Goal: Task Accomplishment & Management: Complete application form

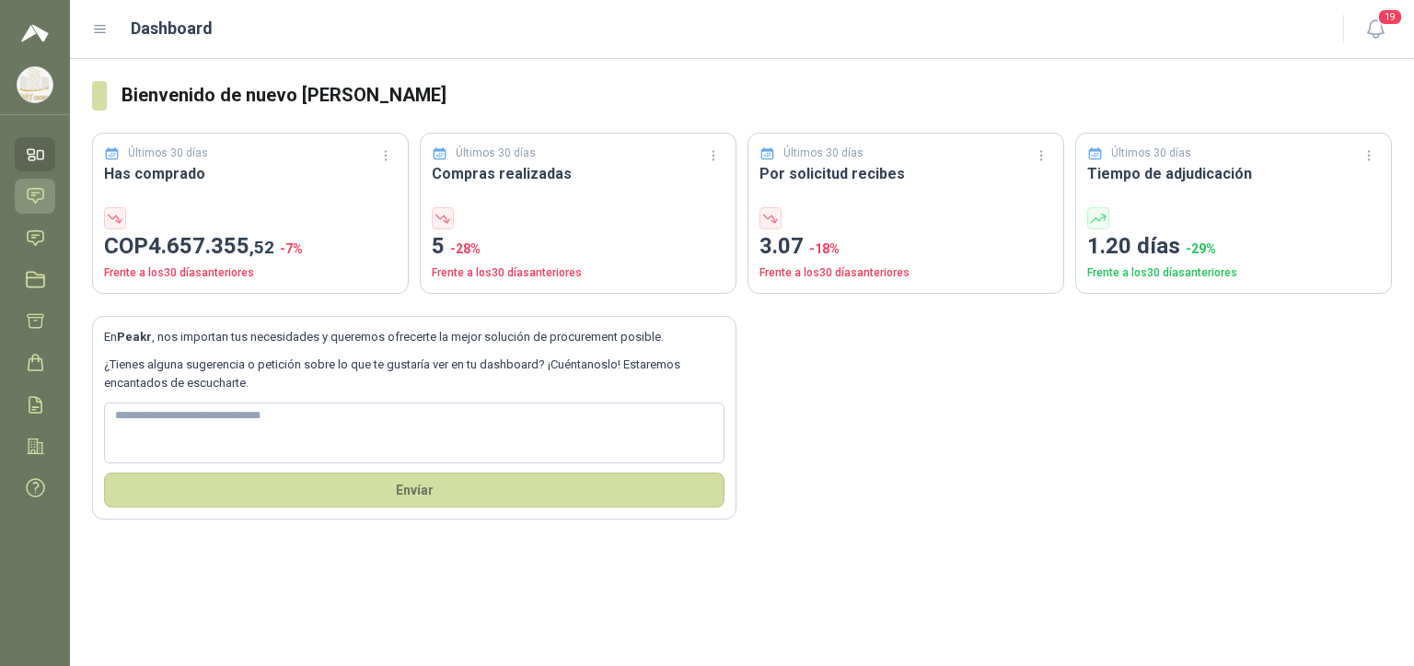
click at [42, 201] on icon at bounding box center [35, 195] width 19 height 19
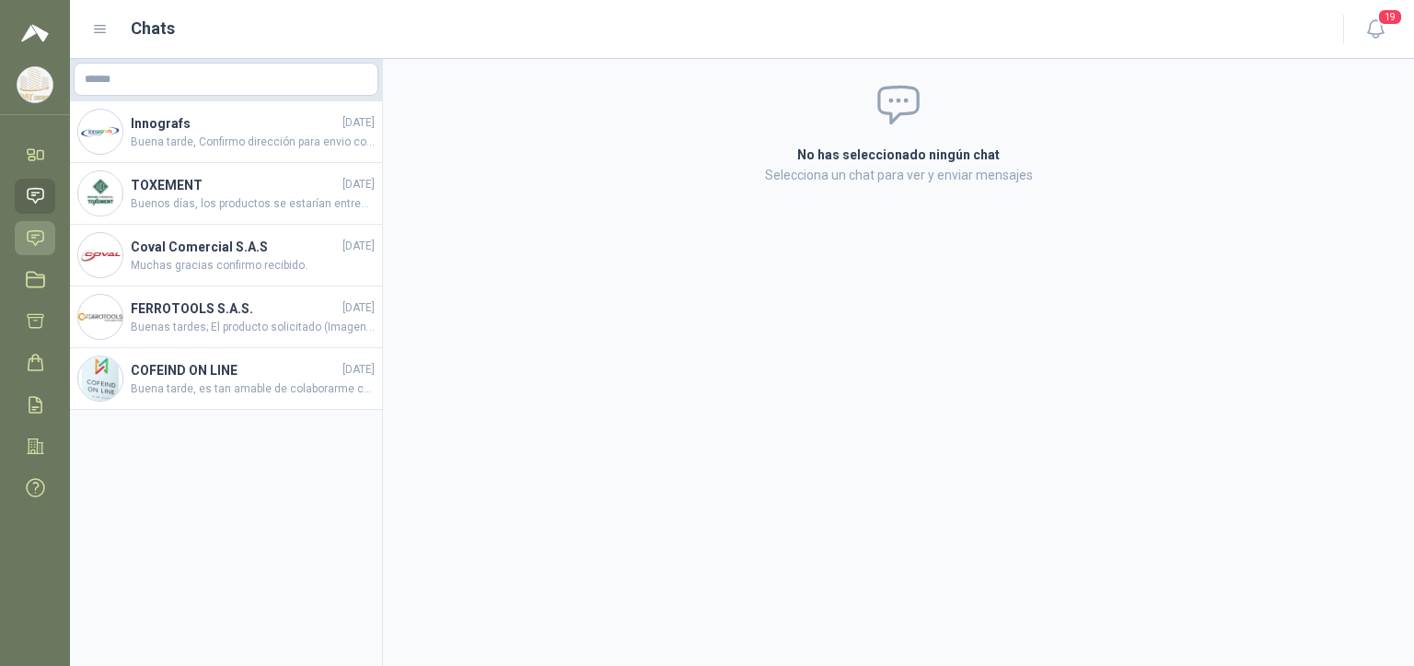
click at [42, 249] on link "Solicitudes" at bounding box center [35, 238] width 41 height 34
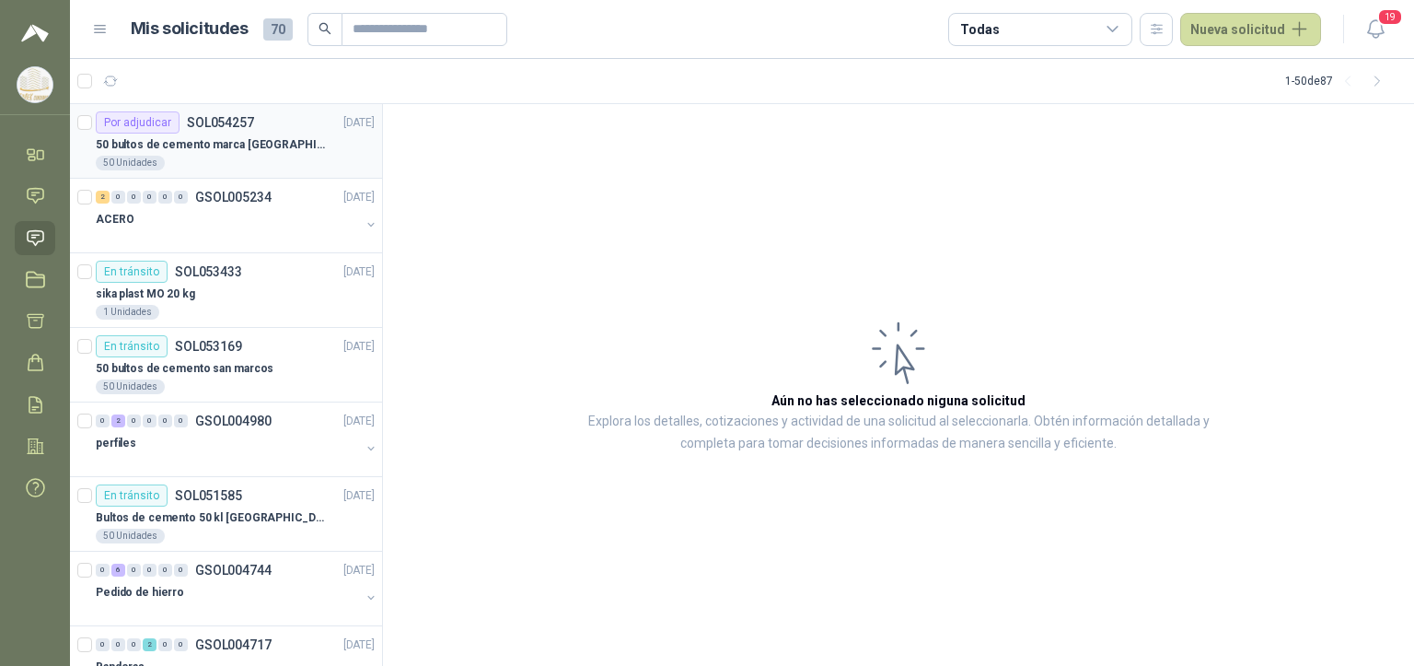
click at [223, 174] on article "Por adjudicar SOL054257 30/08/25 50 bultos de cemento marca San Marcos 50 Unida…" at bounding box center [226, 141] width 312 height 75
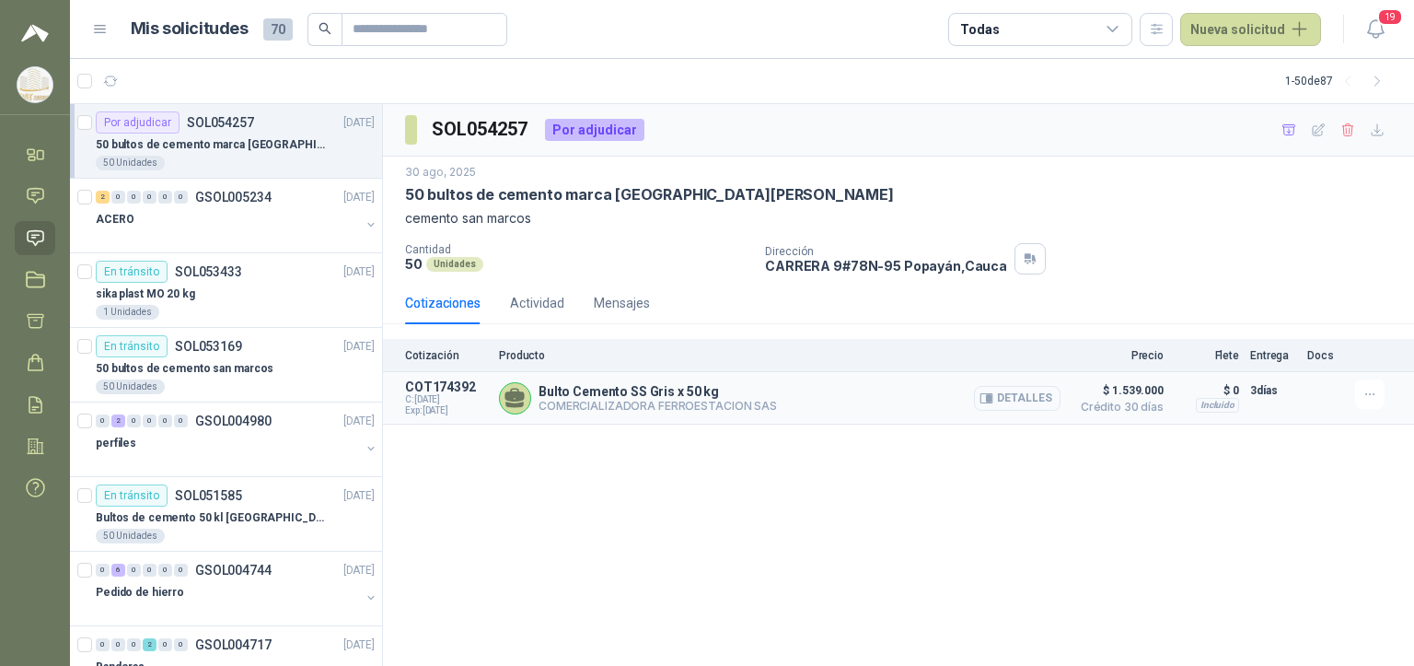
click at [676, 396] on button "Detalles" at bounding box center [1017, 398] width 87 height 25
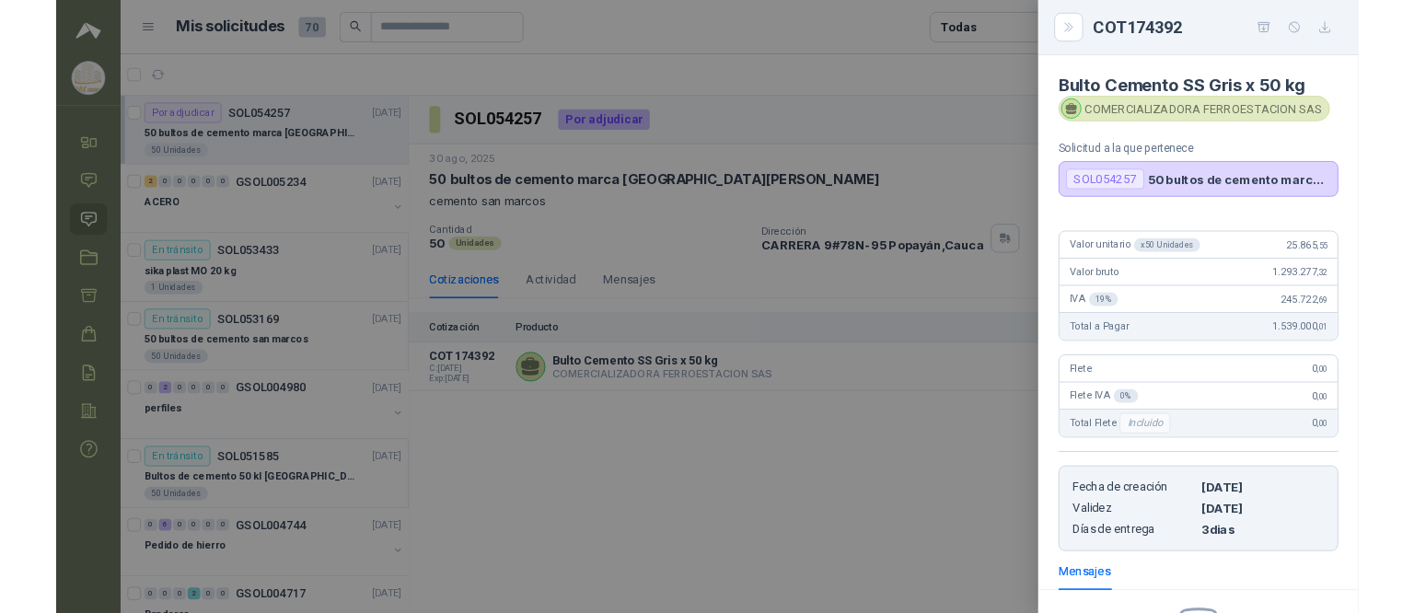
scroll to position [236, 0]
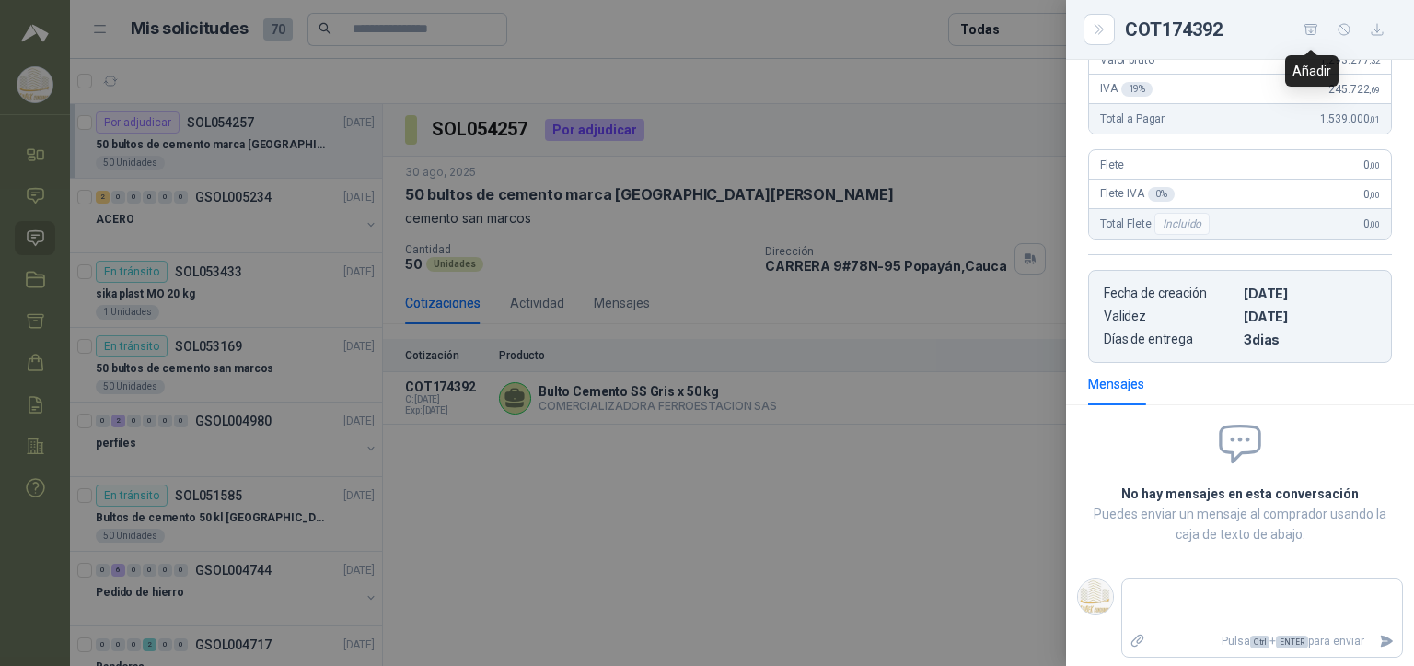
click at [676, 31] on icon "button" at bounding box center [1311, 30] width 16 height 16
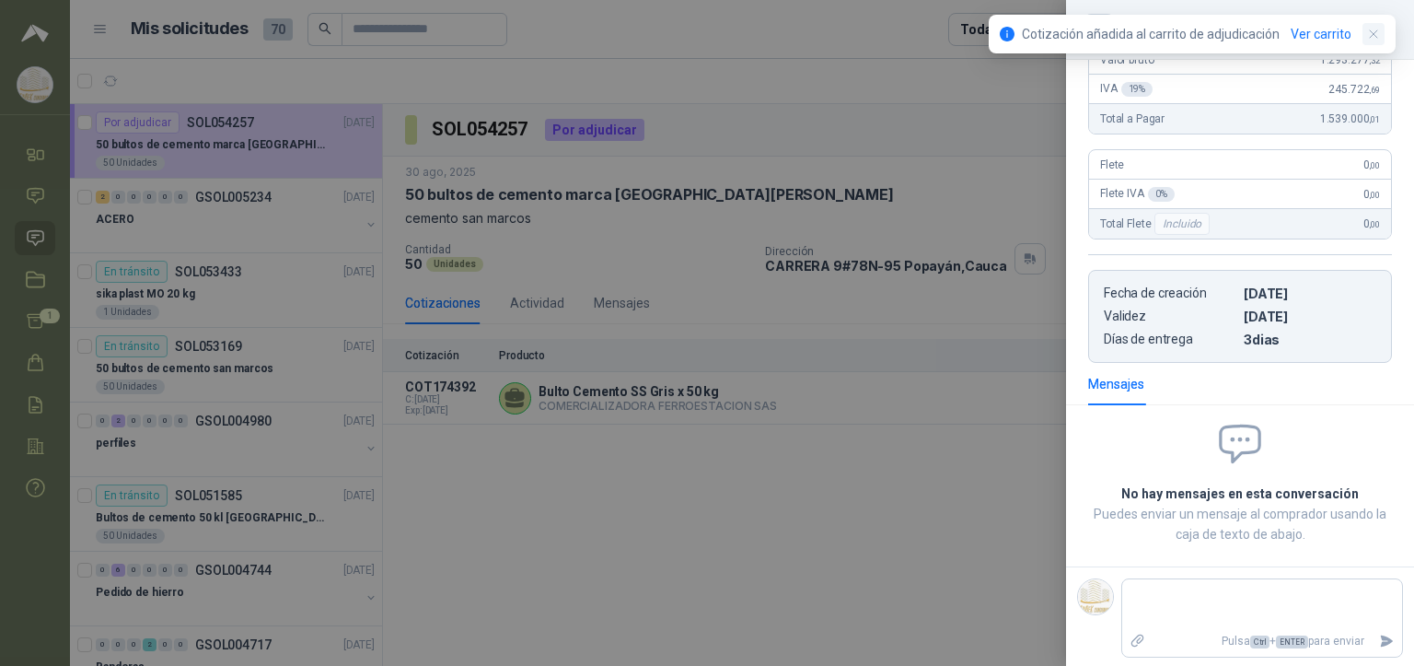
click at [676, 39] on icon "button" at bounding box center [1374, 35] width 16 height 16
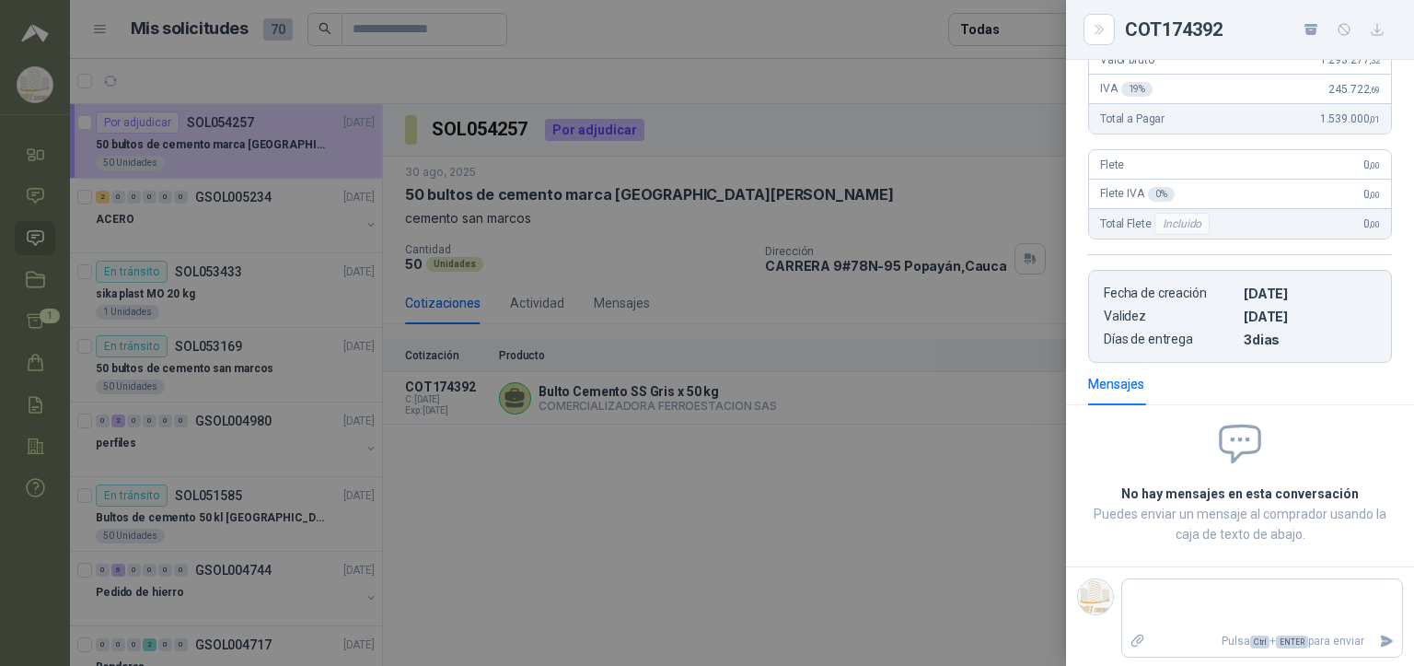
click at [550, 618] on div at bounding box center [707, 333] width 1414 height 666
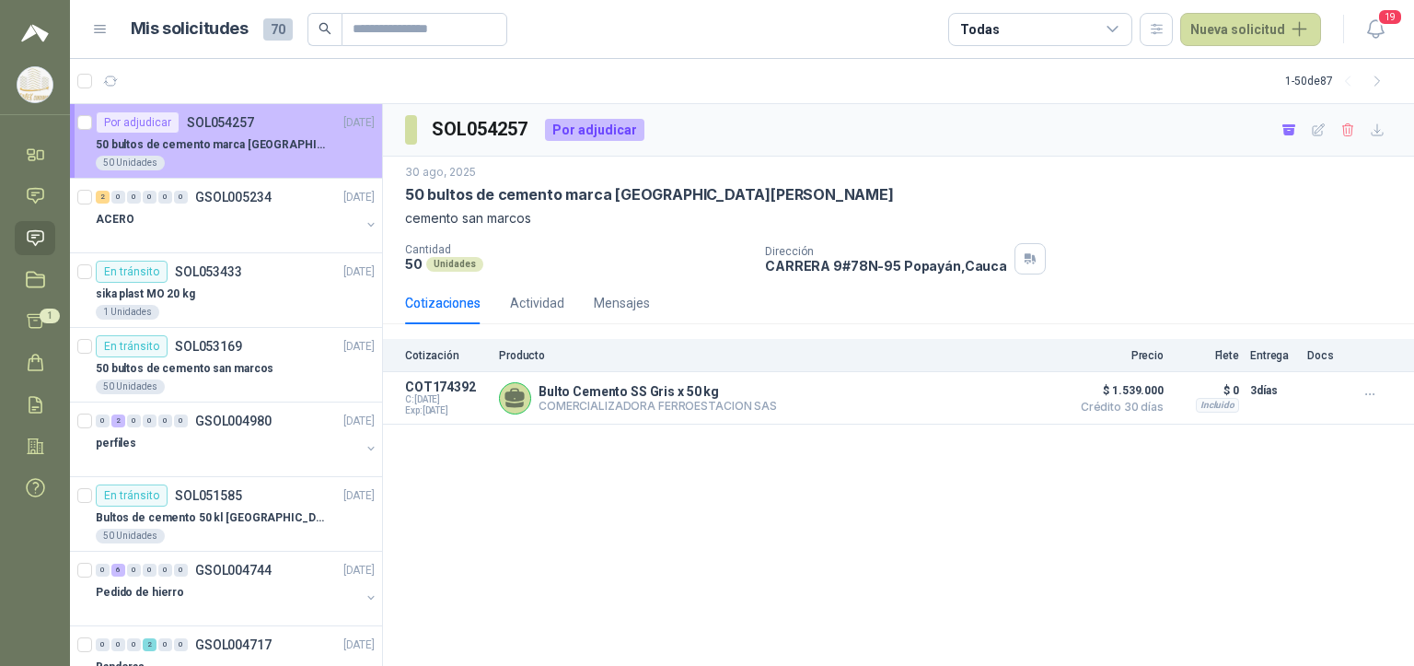
click at [284, 143] on p "50 bultos de cemento marca [GEOGRAPHIC_DATA]" at bounding box center [210, 144] width 229 height 17
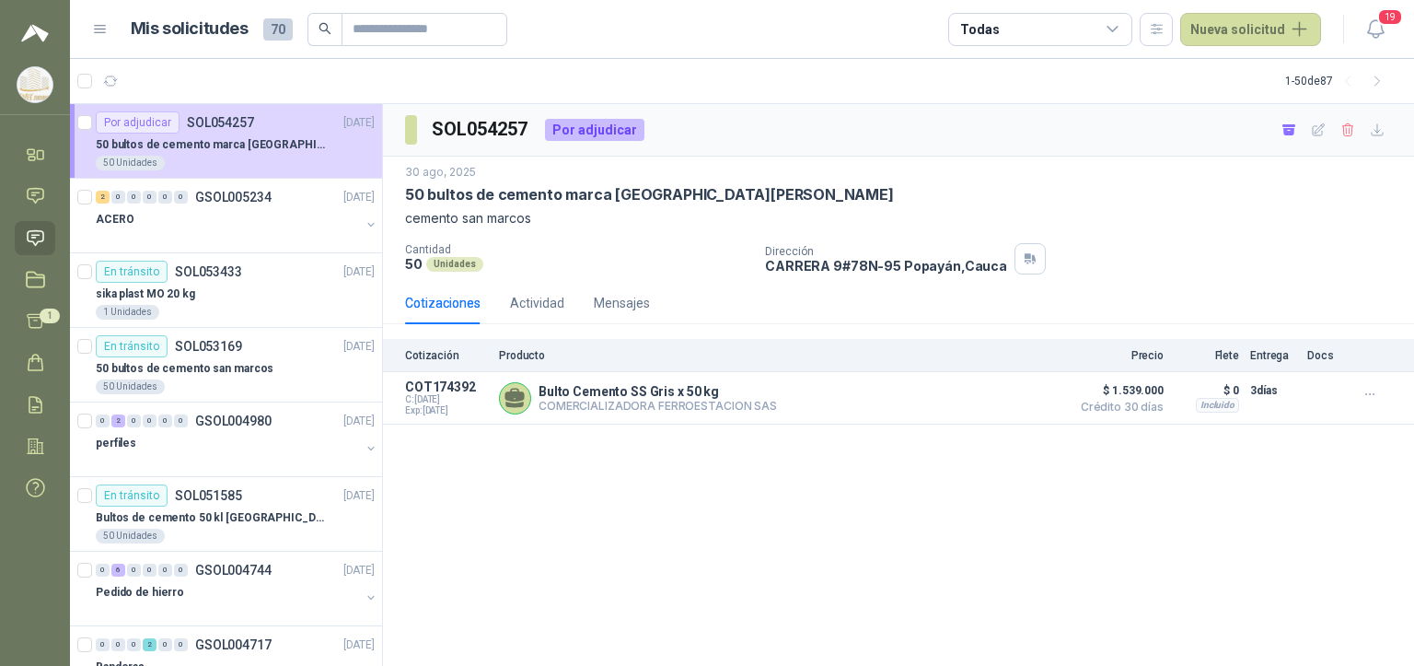
click at [625, 559] on div "SOL054257 Por adjudicar 30 ago, 2025 50 bultos de cemento marca San Marcos ceme…" at bounding box center [898, 385] width 1031 height 562
click at [41, 287] on icon at bounding box center [35, 279] width 19 height 19
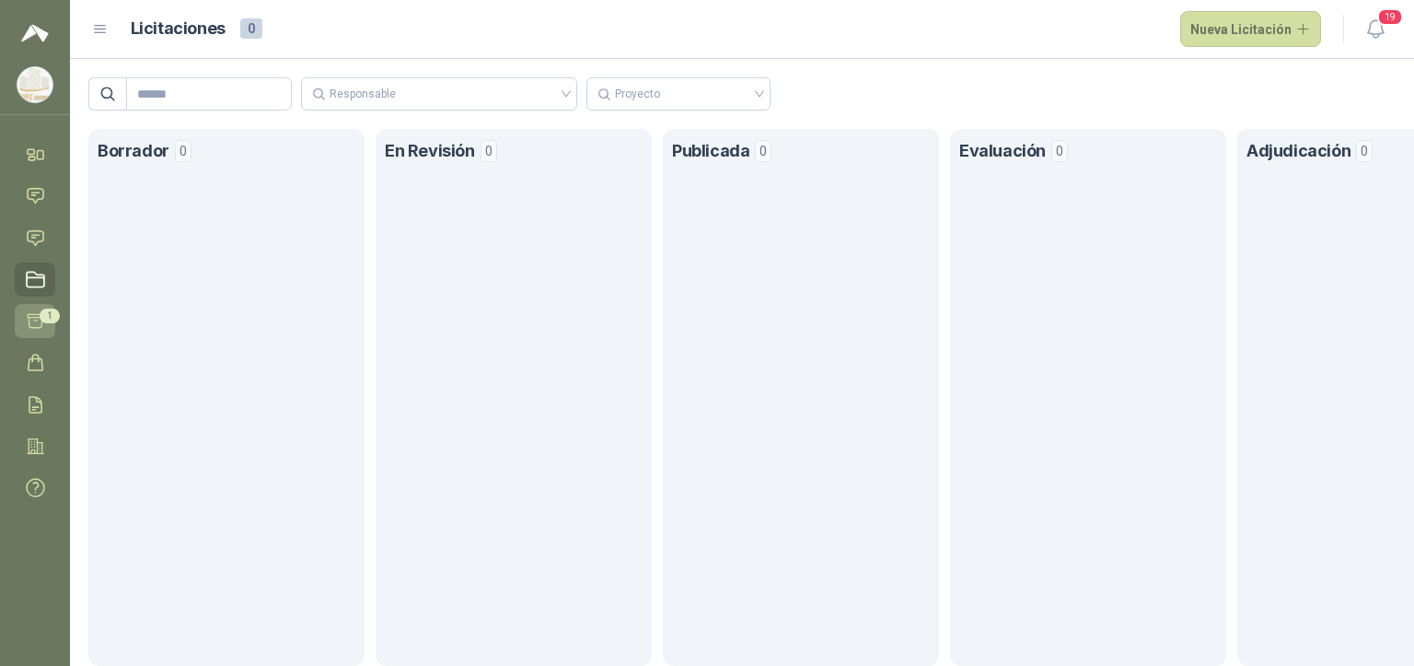
click at [44, 333] on link "Adjudicación 1" at bounding box center [35, 321] width 41 height 34
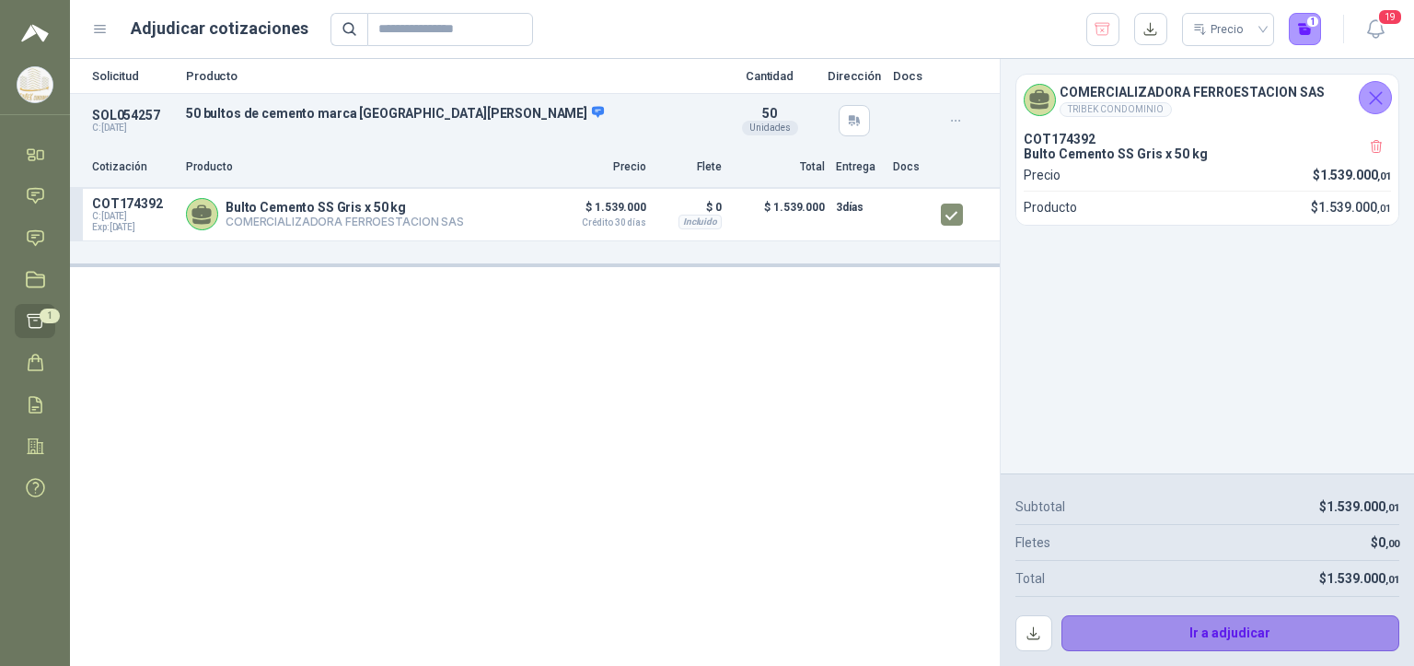
click at [676, 628] on button "Ir a adjudicar" at bounding box center [1230, 633] width 339 height 37
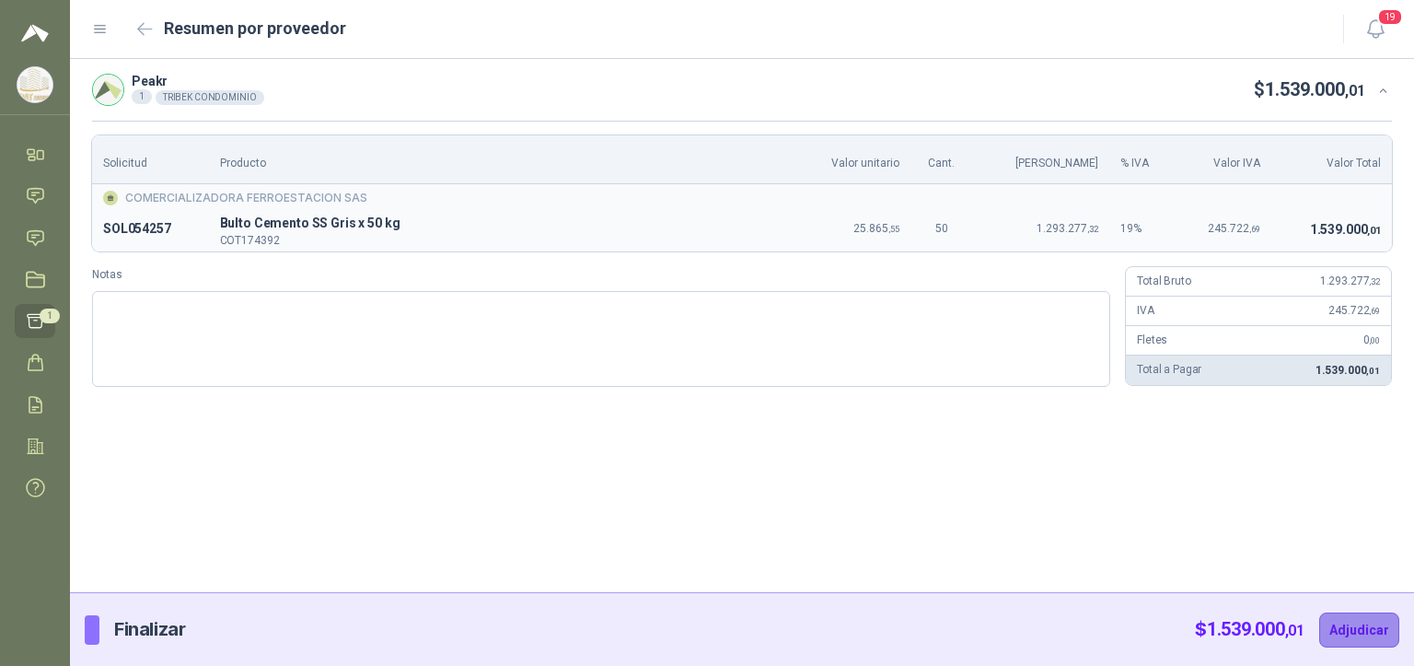
click at [676, 639] on button "Adjudicar" at bounding box center [1359, 629] width 80 height 35
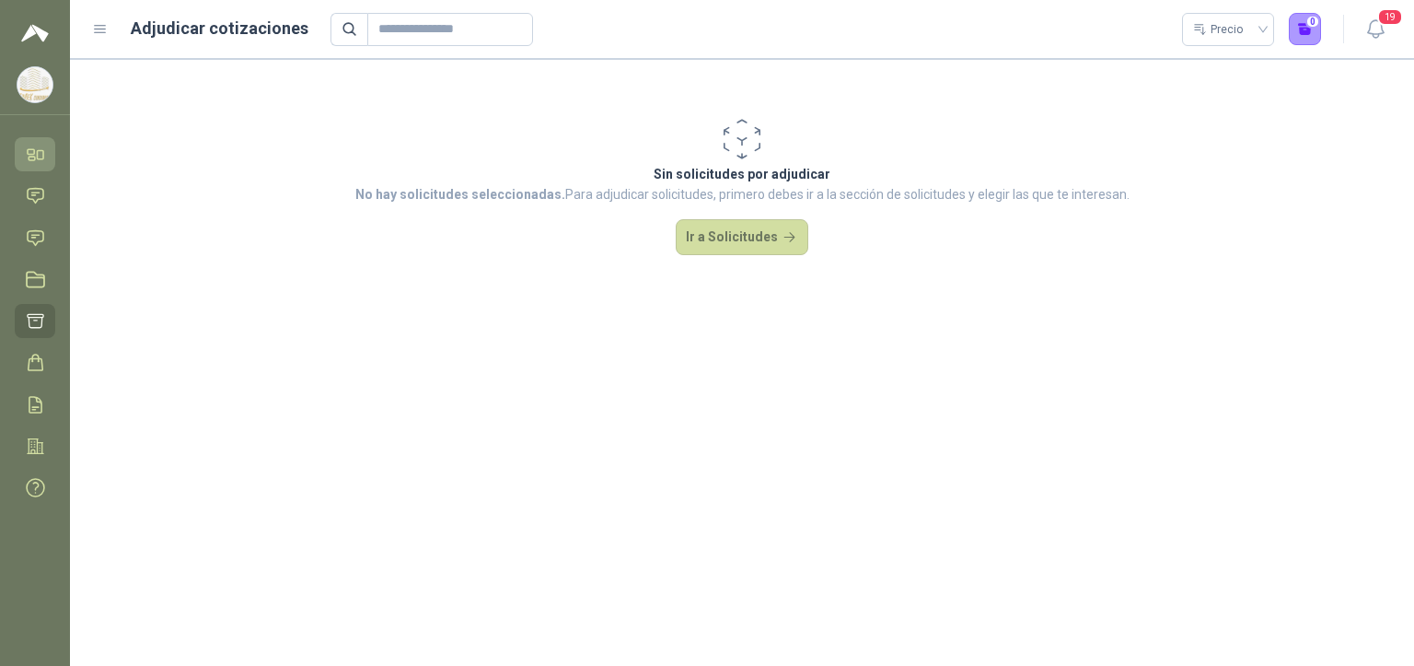
click at [35, 163] on icon at bounding box center [35, 154] width 19 height 19
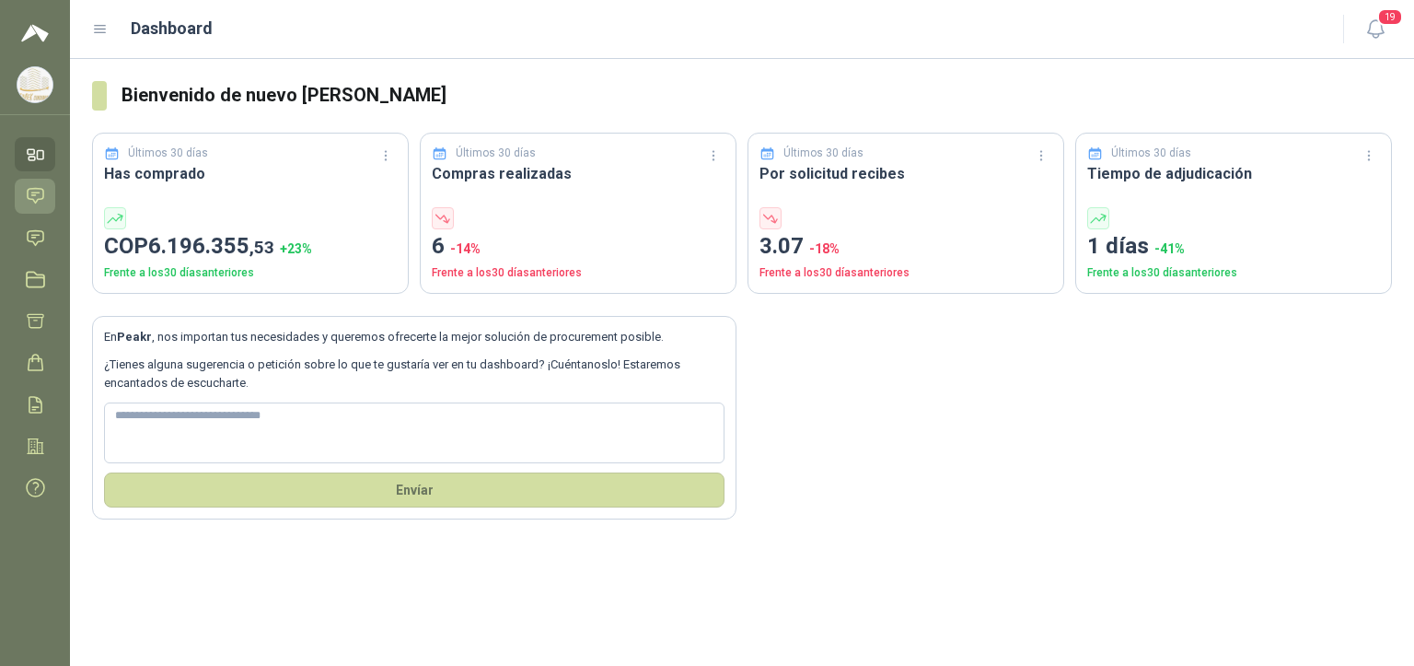
click at [38, 192] on icon at bounding box center [36, 196] width 16 height 15
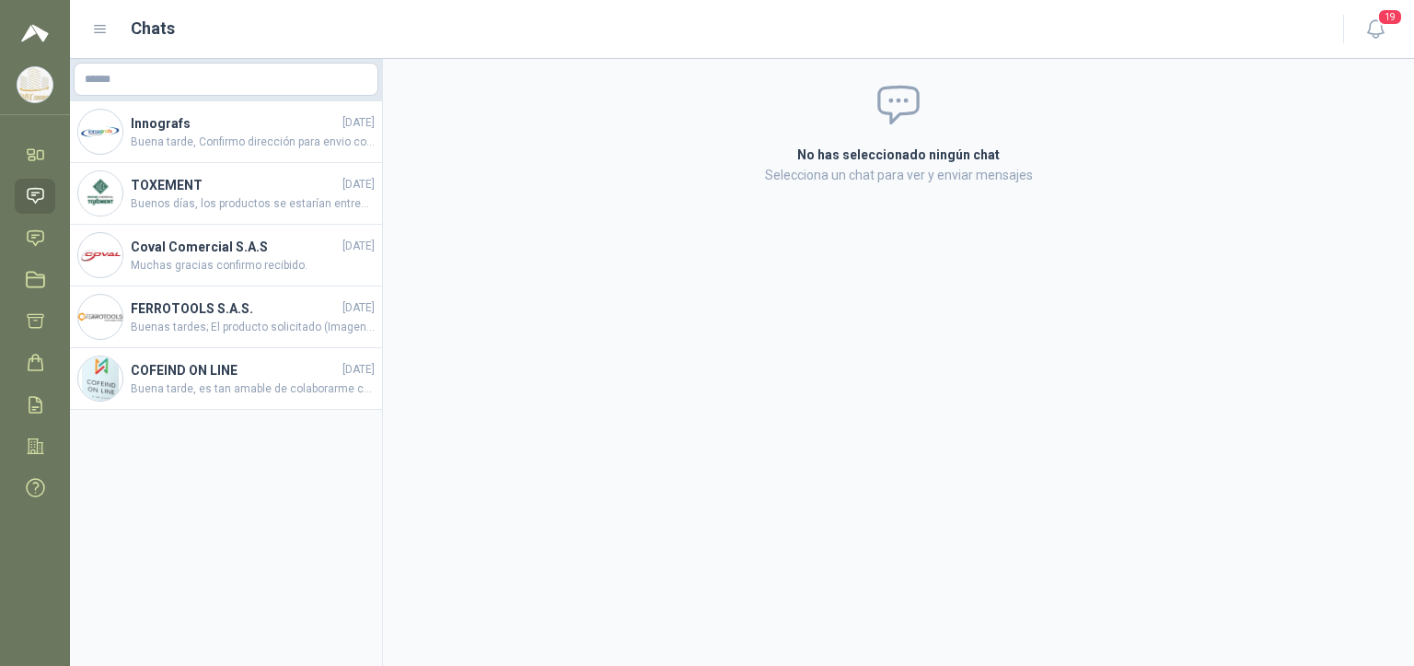
click at [55, 237] on ul "Inicio Chat Solicitudes Licitaciones Adjudicación Órdenes de Compra Remisiones …" at bounding box center [35, 324] width 70 height 375
click at [18, 249] on link "Solicitudes" at bounding box center [35, 238] width 41 height 34
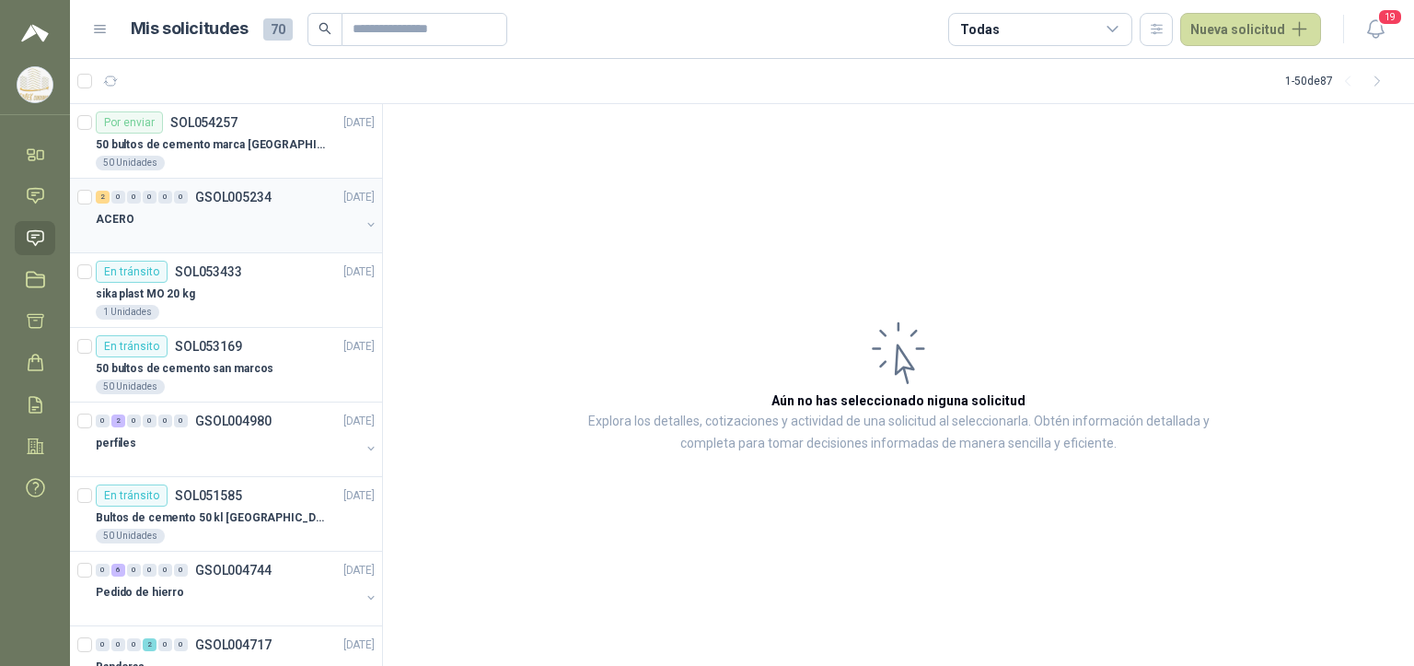
click at [266, 218] on div "ACERO" at bounding box center [228, 219] width 264 height 22
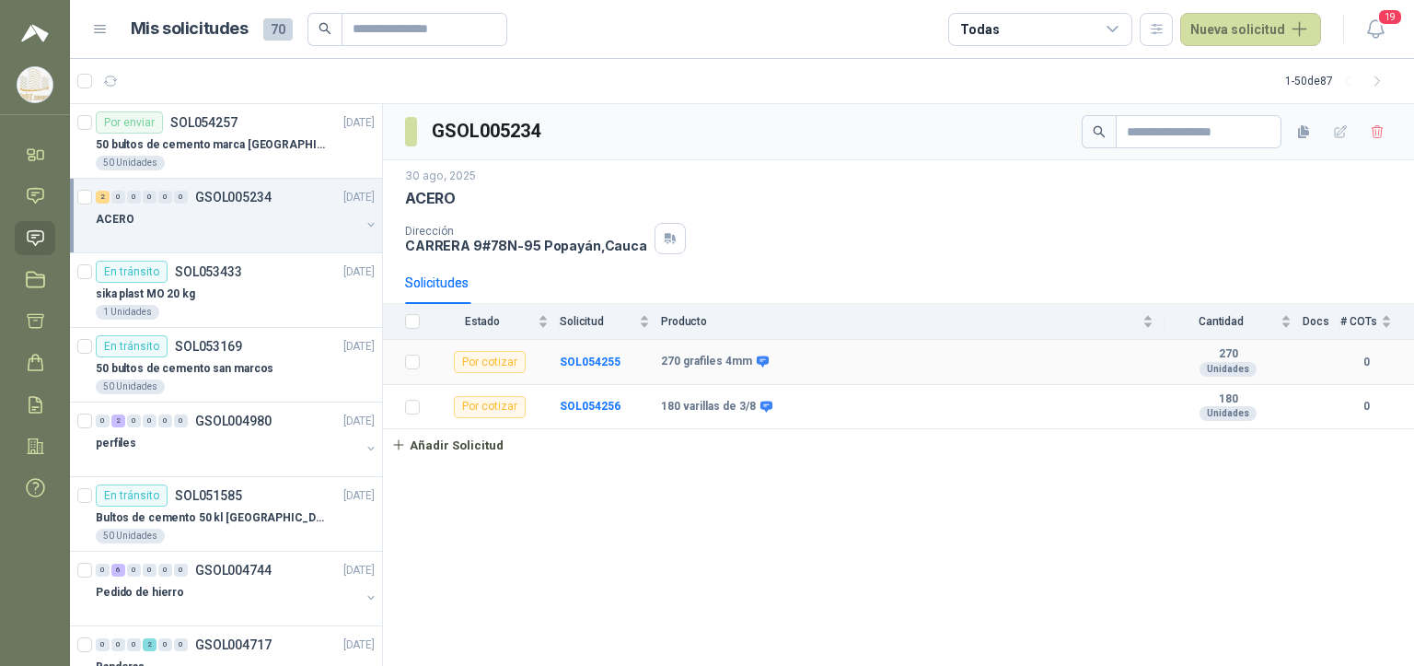
click at [676, 374] on td "270 grafiles 4mm" at bounding box center [912, 362] width 503 height 45
click at [676, 410] on div "180 varillas de 3/8" at bounding box center [907, 406] width 492 height 15
click at [676, 354] on div "270 grafiles 4mm" at bounding box center [907, 361] width 492 height 15
click at [676, 411] on div "180 varillas de 3/8" at bounding box center [907, 406] width 492 height 15
click at [676, 403] on div "180 varillas de 3/8" at bounding box center [907, 406] width 492 height 15
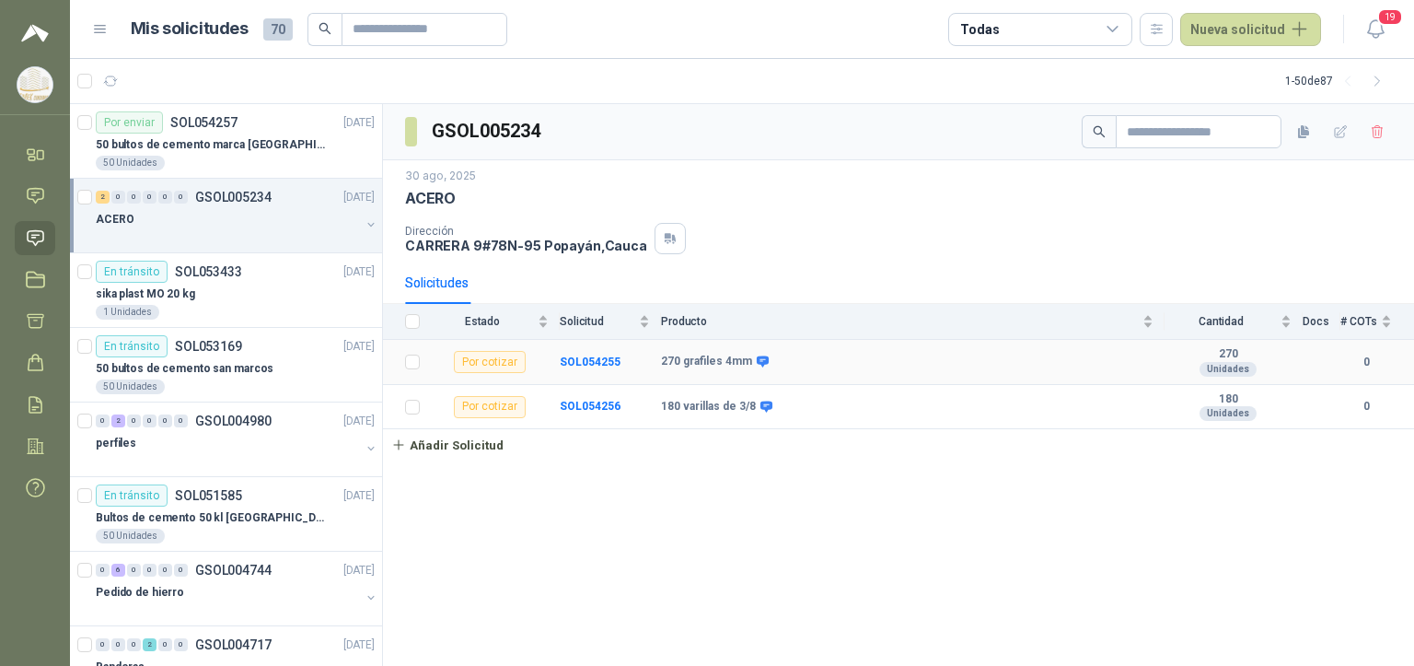
click at [676, 363] on div "270 grafiles 4mm" at bounding box center [907, 361] width 492 height 15
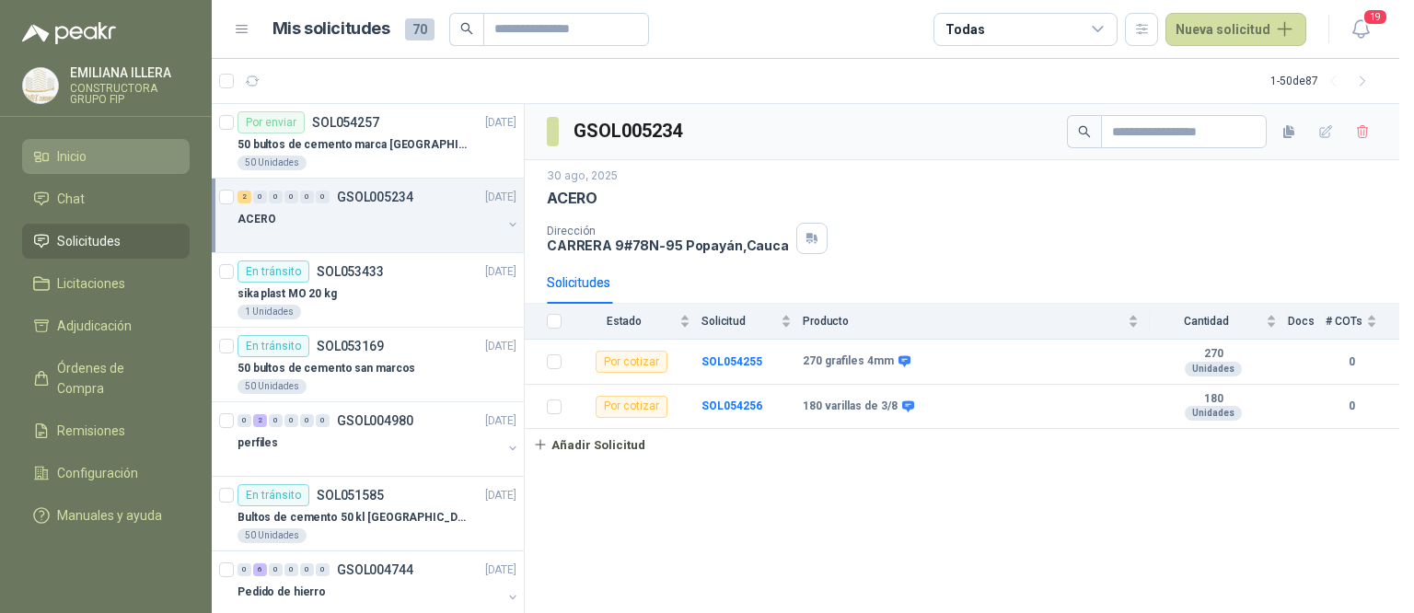
click at [98, 164] on li "Inicio" at bounding box center [105, 156] width 145 height 20
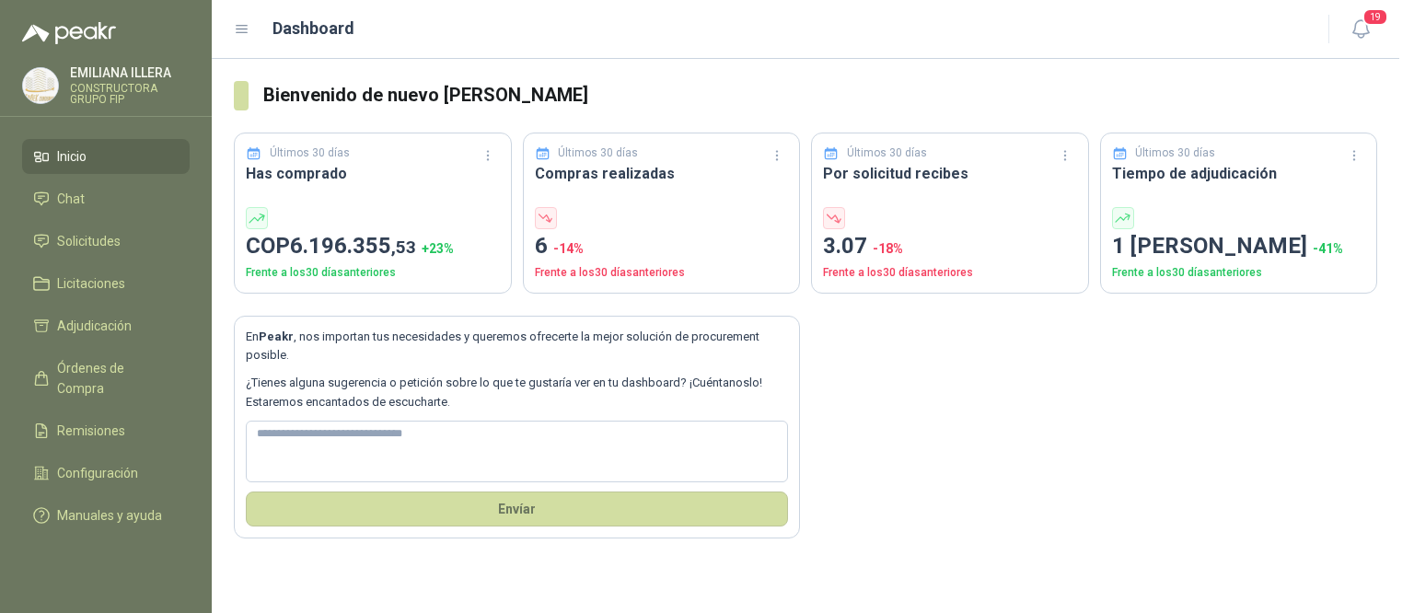
click at [984, 388] on div "En Peakr , nos importan tus necesidades y queremos ofrecerte la mejor solución …" at bounding box center [805, 416] width 1143 height 245
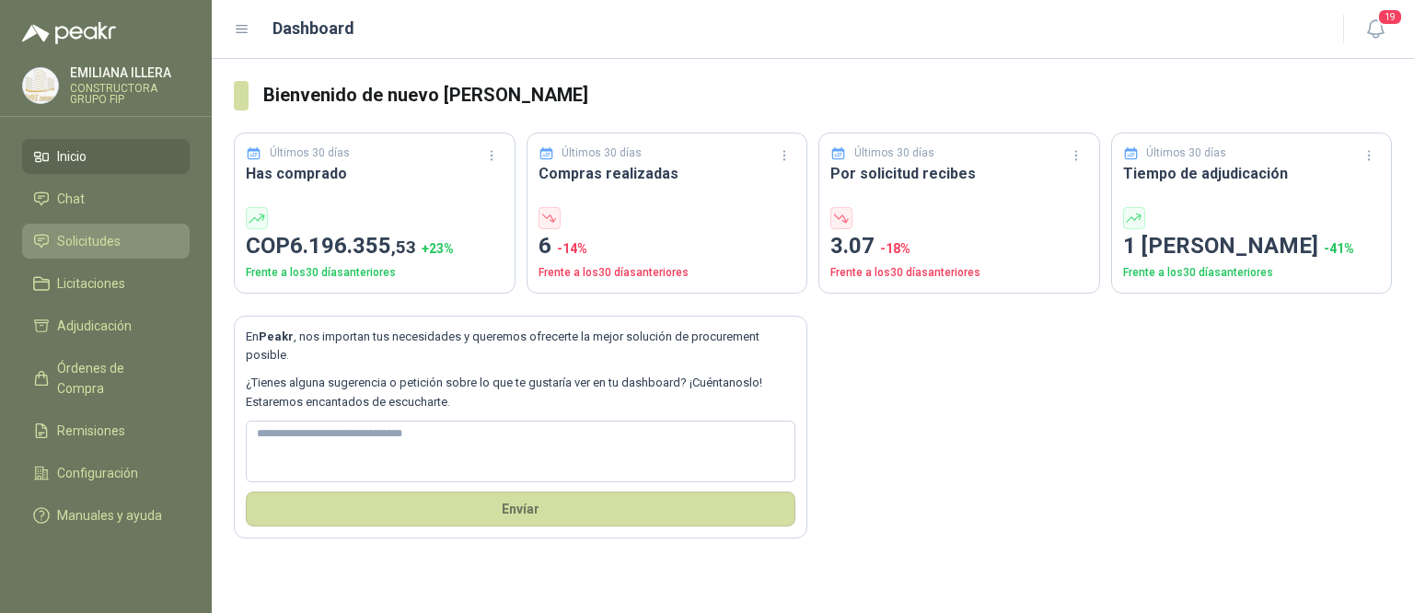
click at [110, 237] on span "Solicitudes" at bounding box center [89, 241] width 64 height 20
